Goal: Navigation & Orientation: Find specific page/section

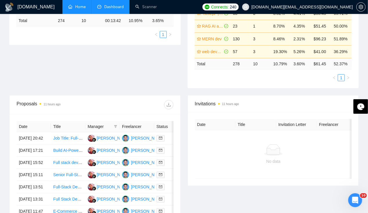
click at [77, 9] on link "Home" at bounding box center [76, 6] width 17 height 5
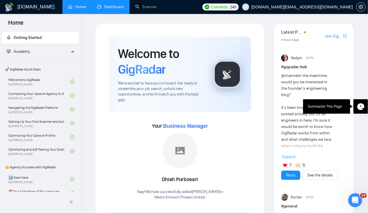
click at [111, 5] on link "Dashboard" at bounding box center [110, 6] width 26 height 5
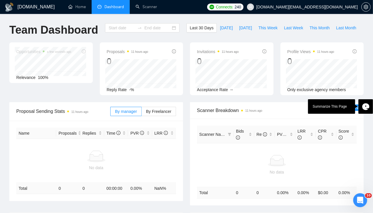
type input "2025-09-15"
type input "2025-10-15"
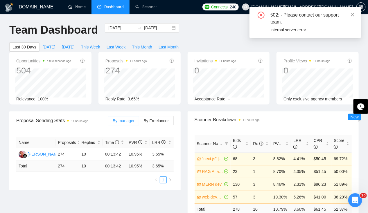
click at [353, 16] on icon "close" at bounding box center [353, 15] width 4 height 4
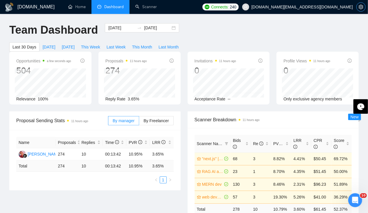
click at [363, 6] on icon "setting" at bounding box center [361, 7] width 4 height 5
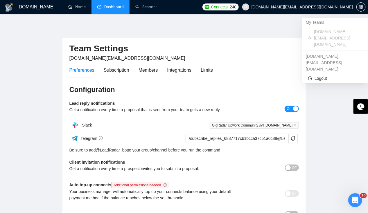
click at [336, 7] on span "[DOMAIN_NAME][EMAIL_ADDRESS][DOMAIN_NAME]" at bounding box center [302, 7] width 101 height 0
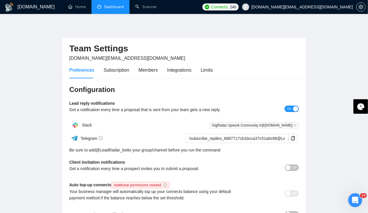
click at [318, 54] on main "Team Settings meetri.in@gmail.com Preferences Subscription Members Integrations…" at bounding box center [184, 124] width 350 height 202
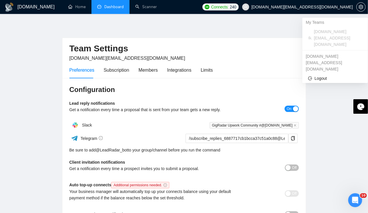
click at [341, 7] on span "[DOMAIN_NAME][EMAIL_ADDRESS][DOMAIN_NAME]" at bounding box center [302, 7] width 101 height 0
click at [323, 75] on span "Logout" at bounding box center [335, 78] width 54 height 6
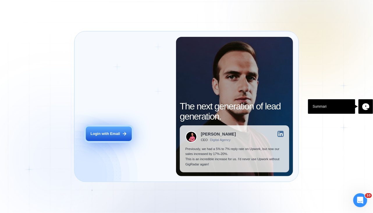
click at [120, 135] on button "Login with Email" at bounding box center [109, 134] width 46 height 15
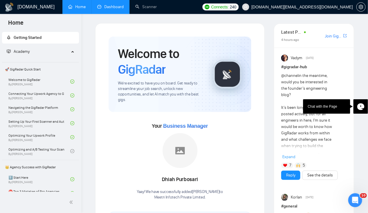
click at [114, 9] on link "Dashboard" at bounding box center [110, 6] width 26 height 5
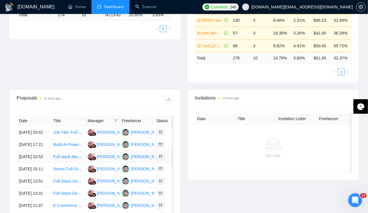
scroll to position [0, 0]
click at [30, 127] on td "[DATE] 20:42" at bounding box center [33, 133] width 34 height 12
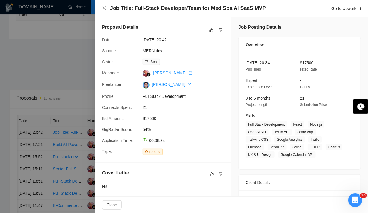
click at [30, 127] on div at bounding box center [184, 106] width 368 height 213
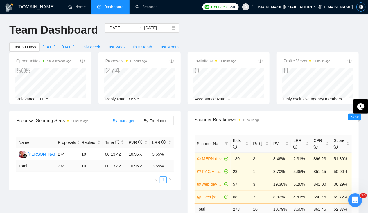
click at [363, 7] on icon "setting" at bounding box center [361, 7] width 4 height 5
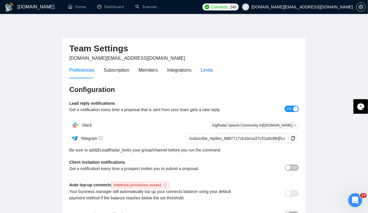
click at [201, 73] on div "Limits" at bounding box center [207, 70] width 12 height 7
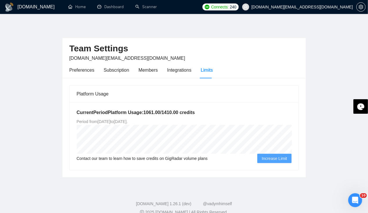
scroll to position [8, 0]
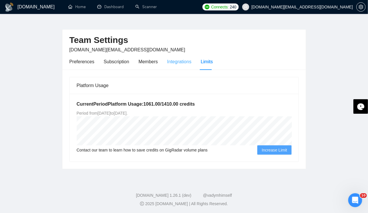
click at [178, 65] on div "Integrations" at bounding box center [179, 61] width 24 height 17
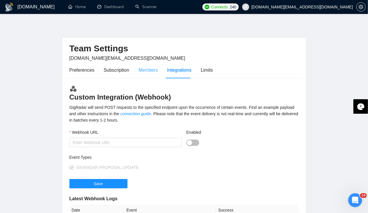
click at [151, 74] on div "Members" at bounding box center [148, 70] width 19 height 17
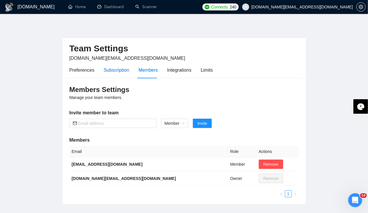
click at [119, 72] on div "Subscription" at bounding box center [117, 70] width 26 height 7
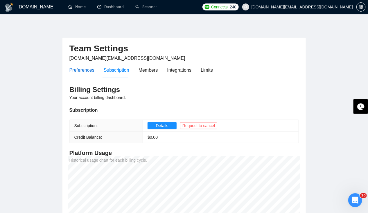
click at [83, 72] on div "Preferences" at bounding box center [81, 70] width 25 height 7
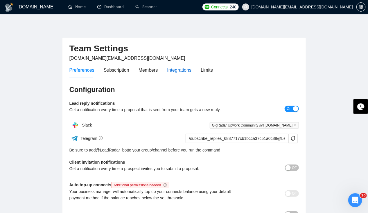
click at [183, 69] on div "Integrations" at bounding box center [179, 70] width 24 height 7
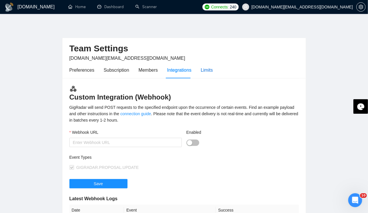
click at [203, 72] on div "Limits" at bounding box center [207, 70] width 12 height 7
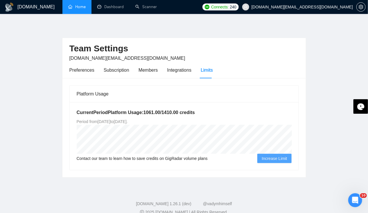
click at [76, 5] on link "Home" at bounding box center [76, 6] width 17 height 5
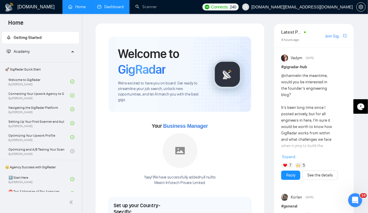
click at [106, 4] on link "Dashboard" at bounding box center [110, 6] width 26 height 5
